Goal: Go to known website: Access a specific website the user already knows

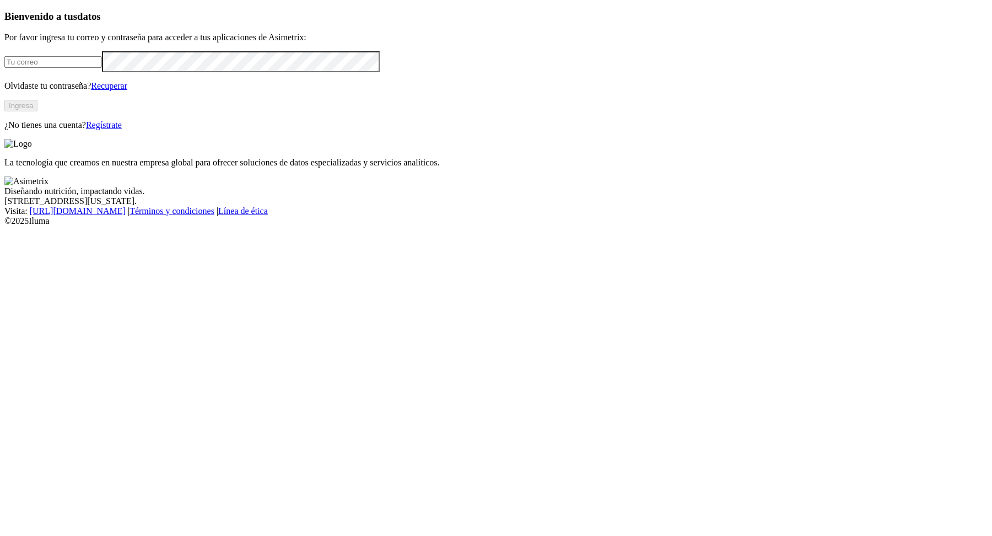
click at [77, 68] on input "email" at bounding box center [53, 62] width 98 height 12
type input "[PERSON_NAME][EMAIL_ADDRESS][PERSON_NAME][DOMAIN_NAME]"
click at [37, 111] on button "Ingresa" at bounding box center [20, 106] width 33 height 12
